Goal: Navigation & Orientation: Find specific page/section

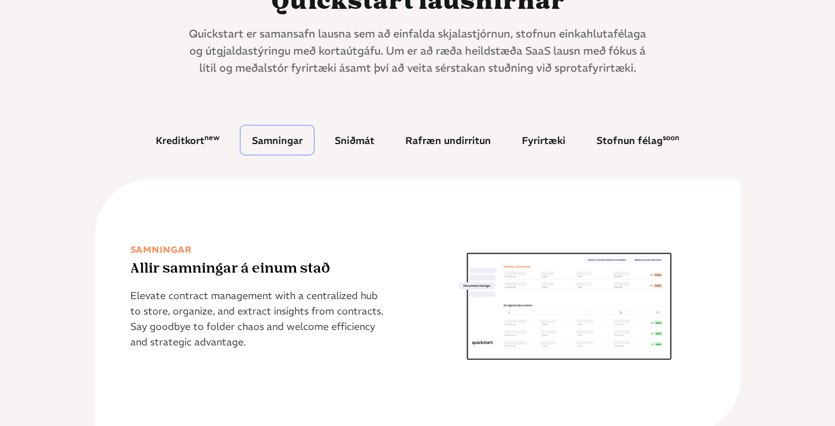
scroll to position [484, 0]
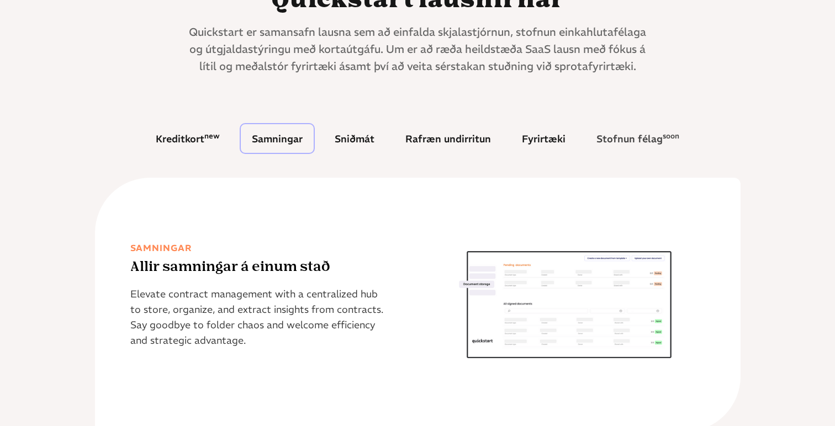
click at [645, 136] on div "Stofnun félag soon" at bounding box center [638, 139] width 83 height 10
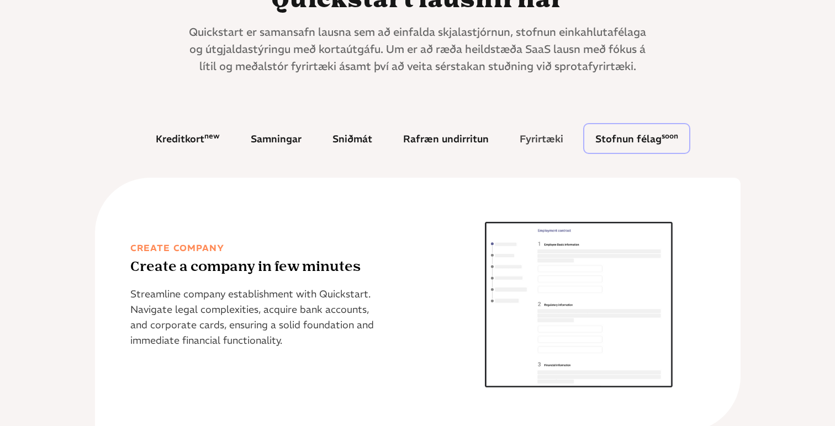
click at [552, 141] on div "Fyrirtæki" at bounding box center [542, 139] width 44 height 10
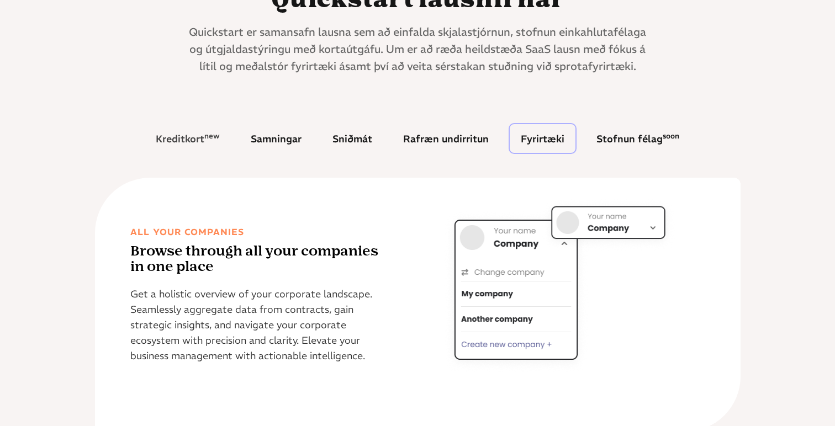
click at [197, 139] on div "Kreditkort new" at bounding box center [188, 139] width 64 height 10
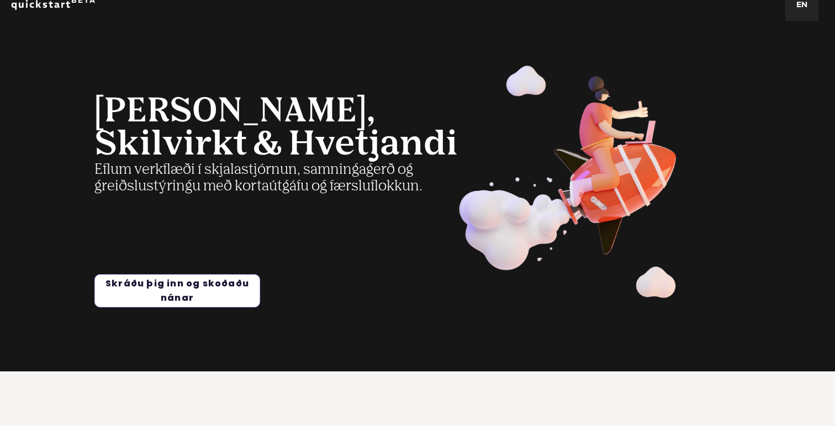
scroll to position [0, 0]
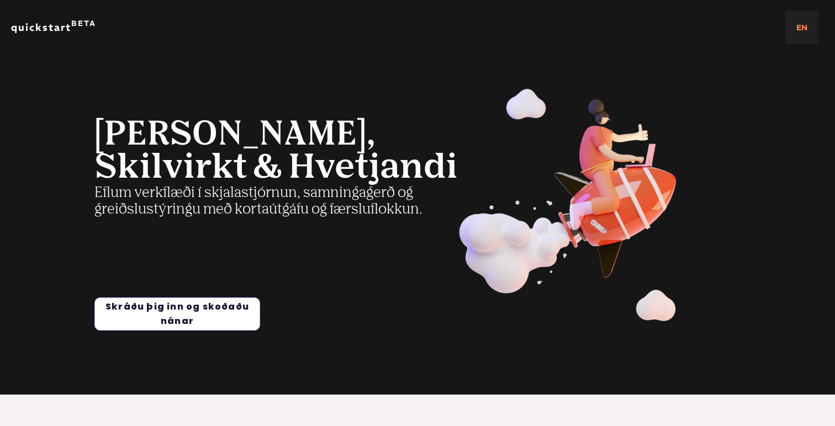
click at [798, 28] on link "en" at bounding box center [801, 27] width 11 height 11
click at [805, 60] on link "IS" at bounding box center [801, 61] width 33 height 22
click at [804, 30] on link "is" at bounding box center [802, 27] width 7 height 11
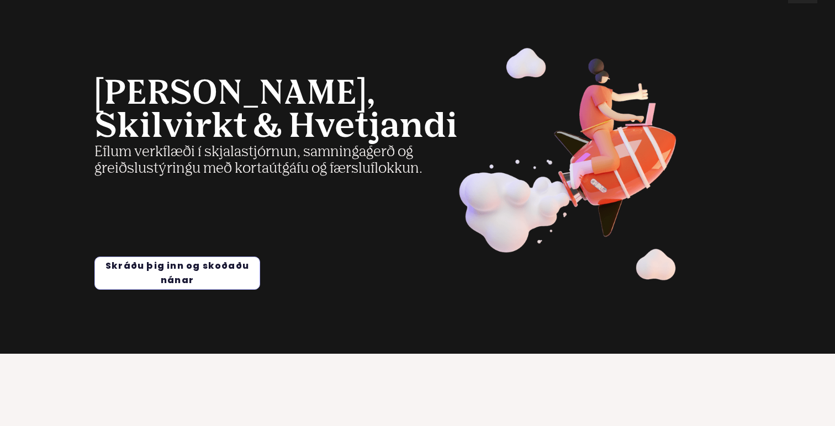
scroll to position [62, 0]
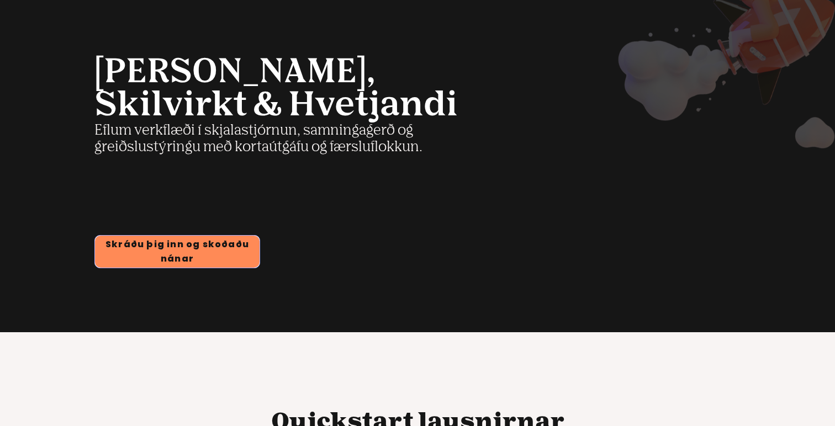
click at [197, 252] on link "Skráðu þig inn og skoðaðu nánar" at bounding box center [177, 252] width 165 height 32
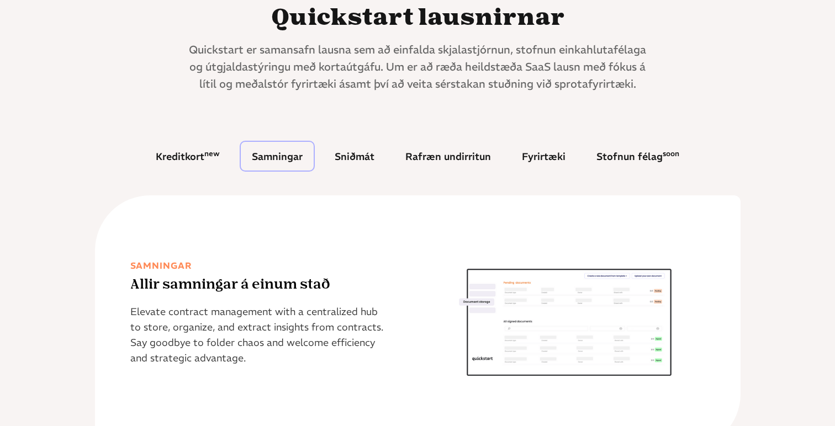
scroll to position [467, 0]
click at [534, 156] on div "Fyrirtæki" at bounding box center [544, 156] width 44 height 10
